Goal: Task Accomplishment & Management: Use online tool/utility

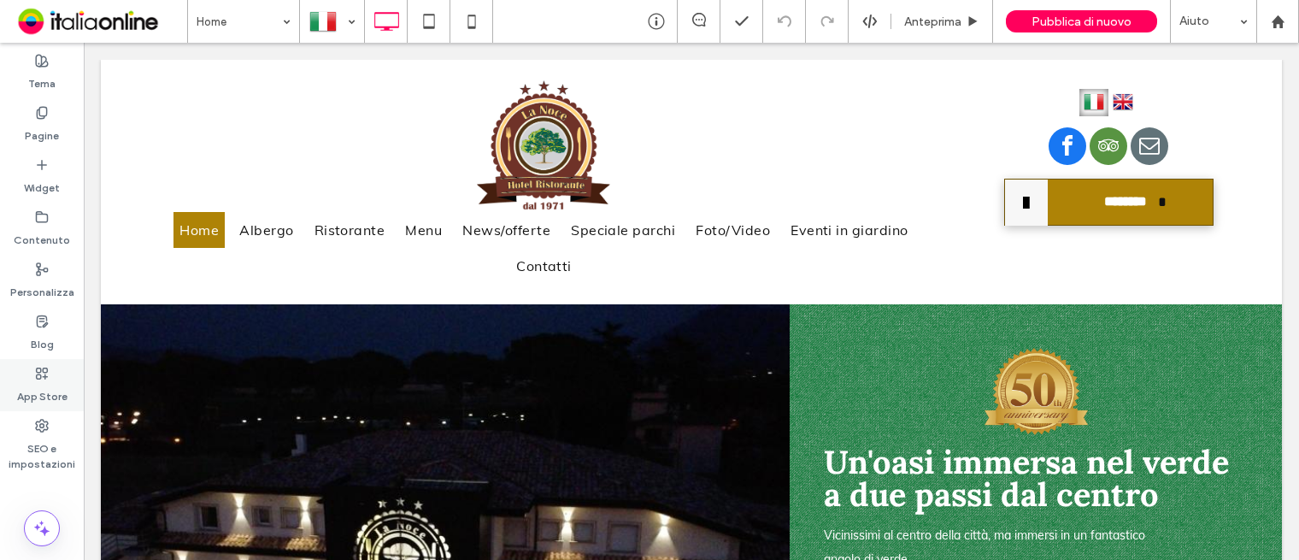
click at [34, 379] on div "App Store" at bounding box center [42, 385] width 84 height 52
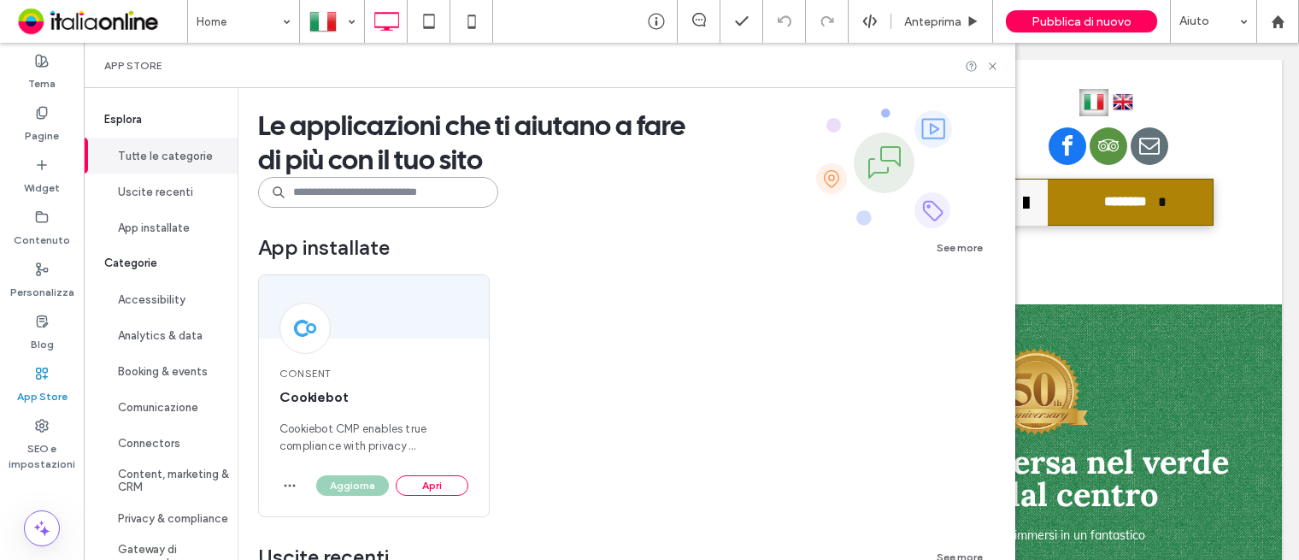
click at [339, 203] on input at bounding box center [378, 192] width 240 height 31
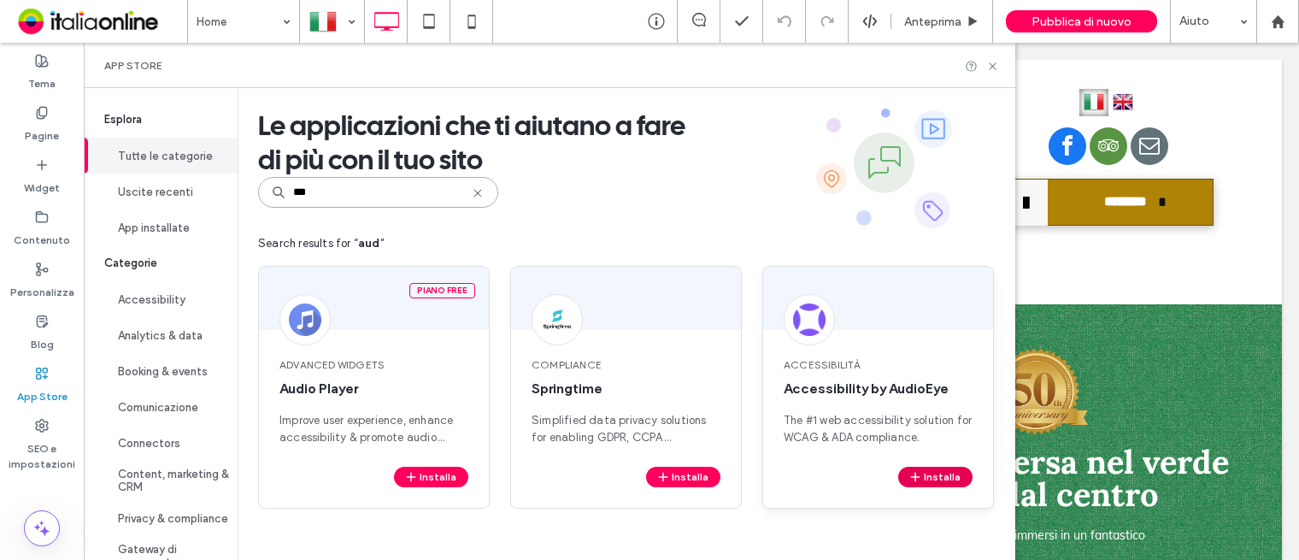
type input "***"
click at [929, 478] on button "Installa" at bounding box center [935, 477] width 74 height 21
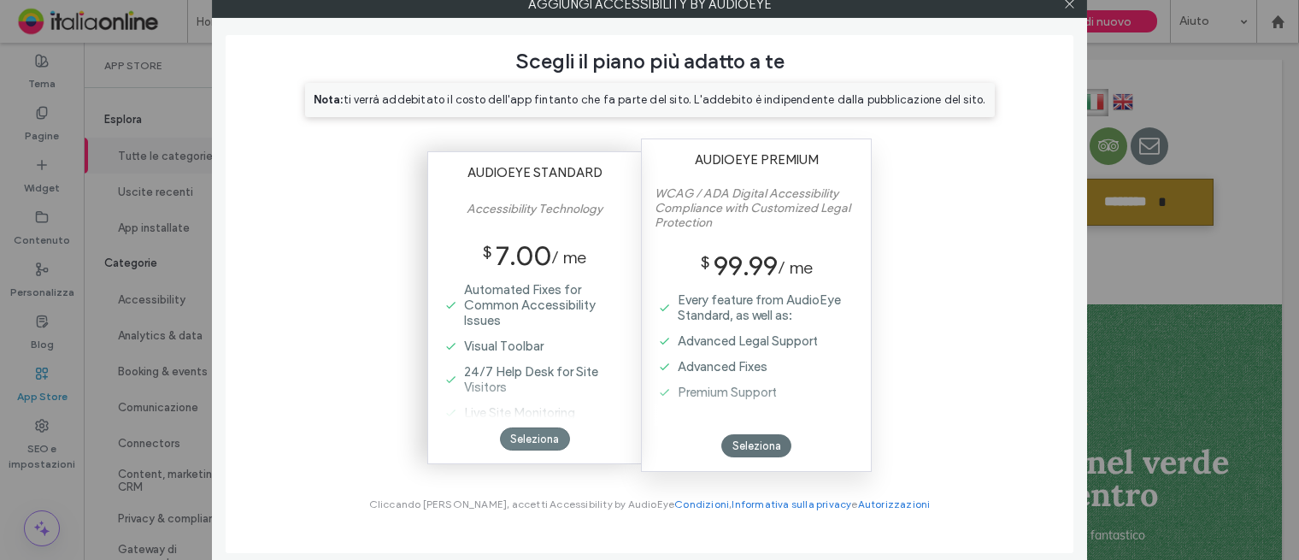
click at [518, 437] on div "Seleziona" at bounding box center [535, 438] width 70 height 23
click at [536, 433] on div "Seleziona" at bounding box center [535, 438] width 70 height 23
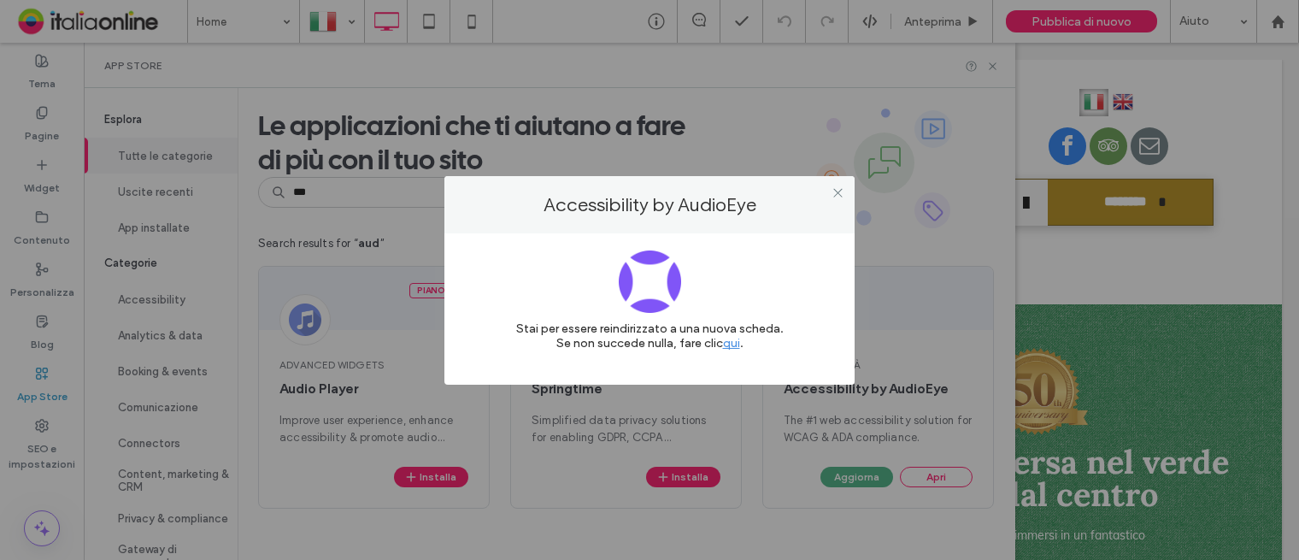
click at [849, 197] on div at bounding box center [838, 193] width 26 height 26
click at [838, 192] on icon at bounding box center [838, 192] width 13 height 13
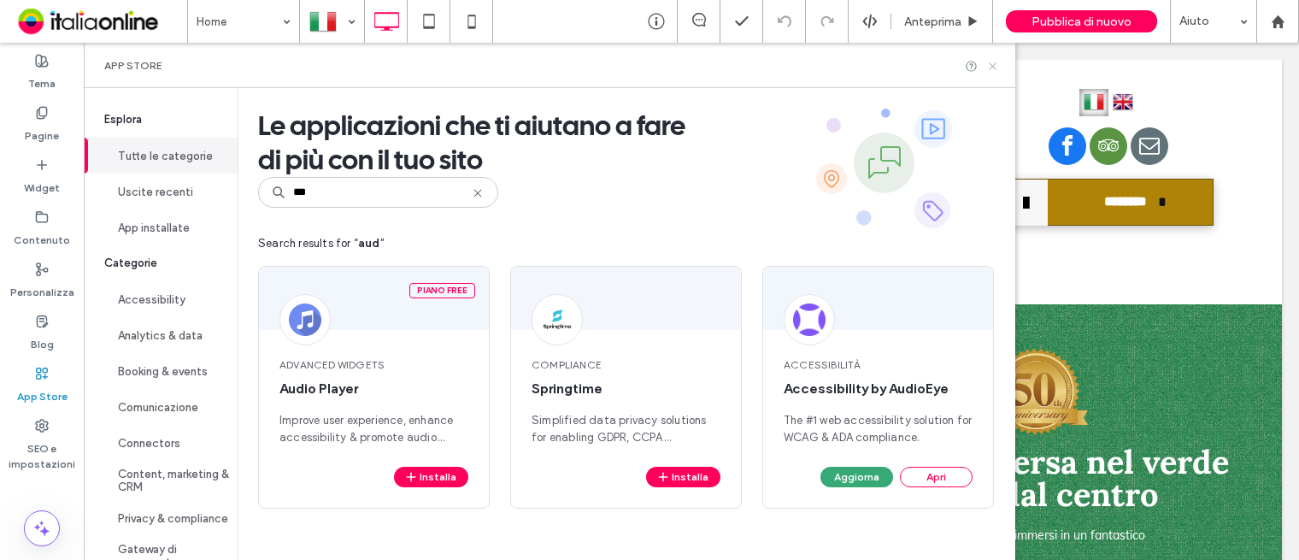
click at [998, 60] on icon at bounding box center [993, 66] width 13 height 13
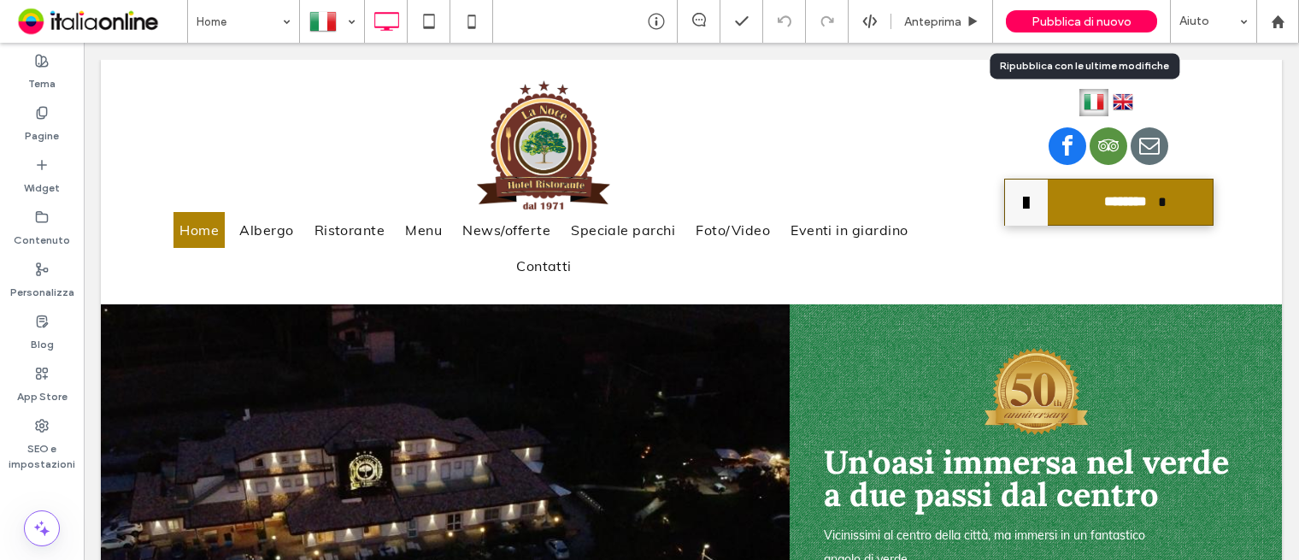
click at [1051, 31] on div "Pubblica di nuovo" at bounding box center [1081, 21] width 151 height 22
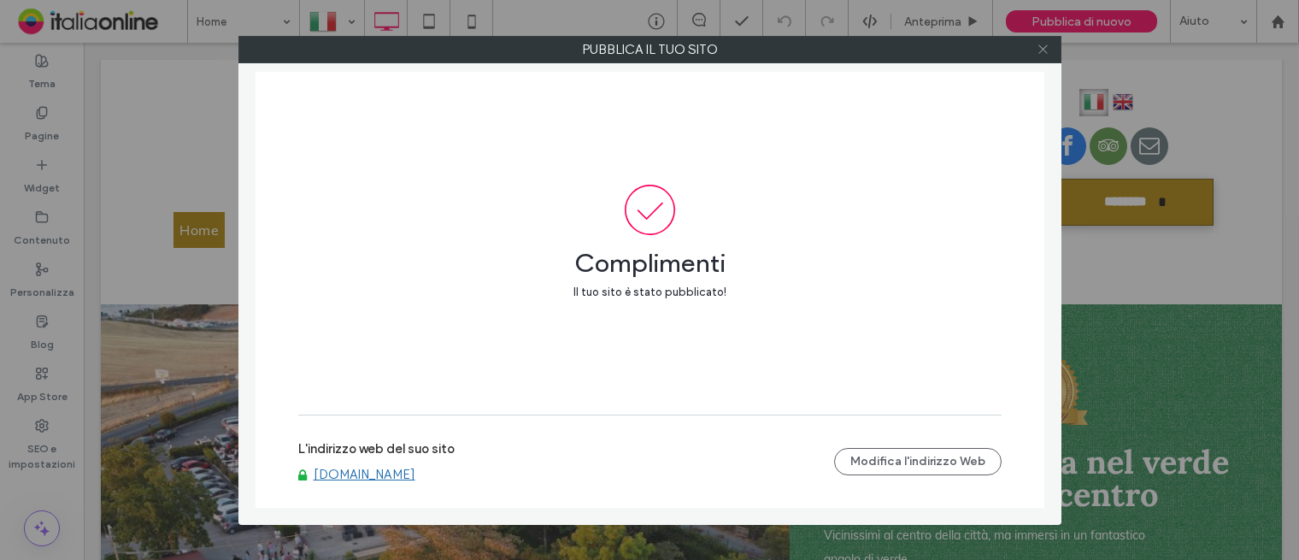
click at [1046, 45] on icon at bounding box center [1043, 49] width 13 height 13
